Goal: Download file/media

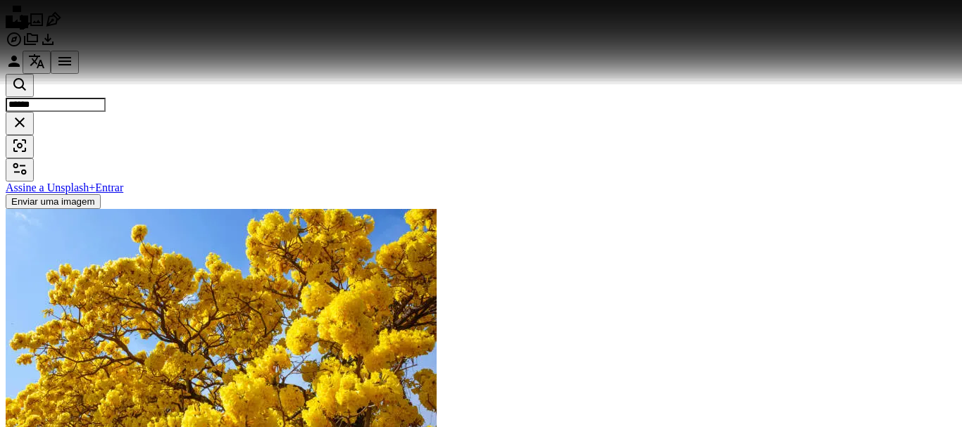
scroll to position [352, 0]
